Goal: Task Accomplishment & Management: Use online tool/utility

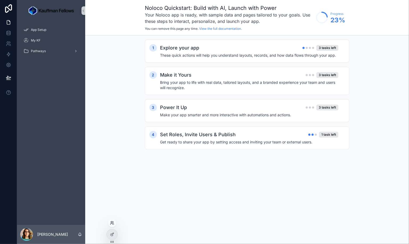
click at [112, 223] on icon at bounding box center [112, 223] width 4 height 4
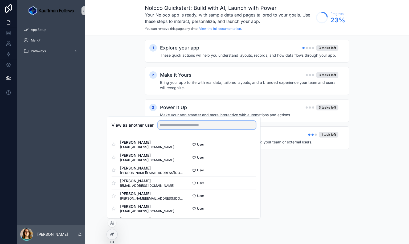
click at [189, 123] on input "text" at bounding box center [207, 125] width 98 height 9
type input "*******"
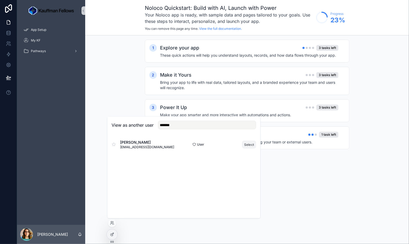
click at [250, 143] on button "Select" at bounding box center [249, 145] width 14 height 8
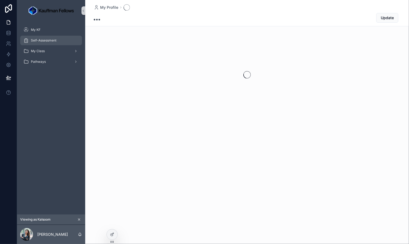
click at [47, 43] on div "Self-Assessment" at bounding box center [50, 40] width 55 height 9
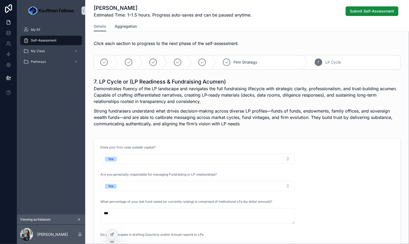
click at [125, 27] on span "Aggregation" at bounding box center [126, 26] width 22 height 5
